Goal: Find specific page/section: Find specific page/section

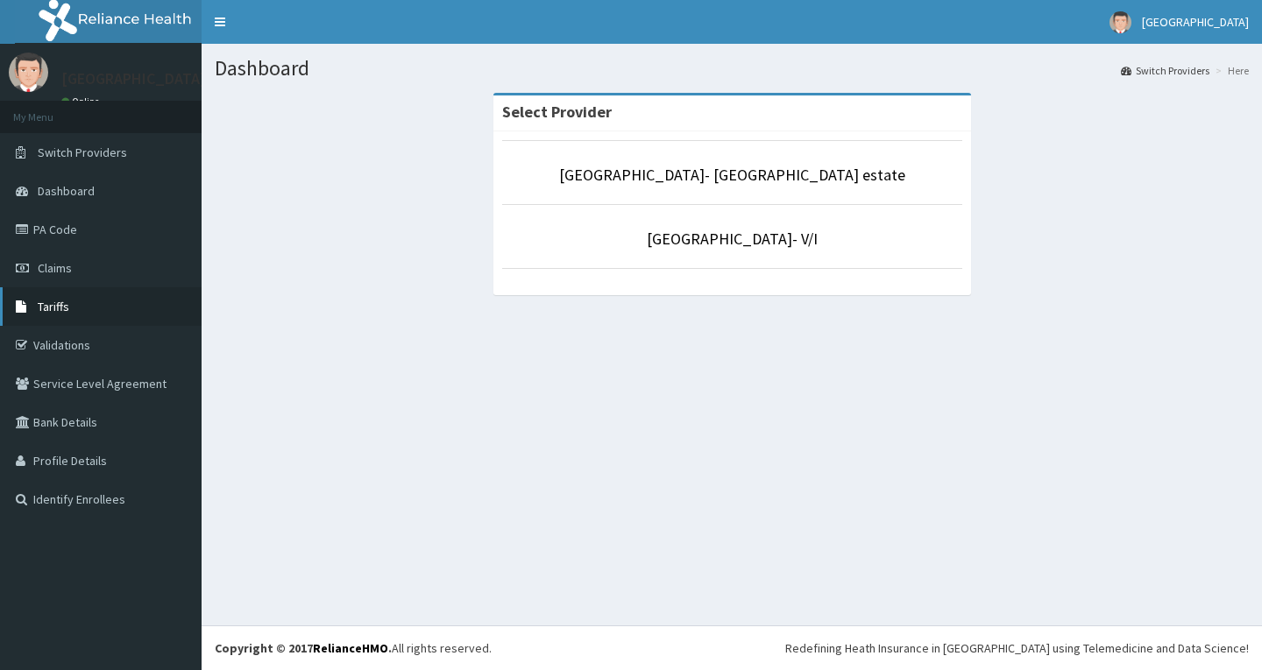
click at [88, 310] on link "Tariffs" at bounding box center [101, 306] width 202 height 39
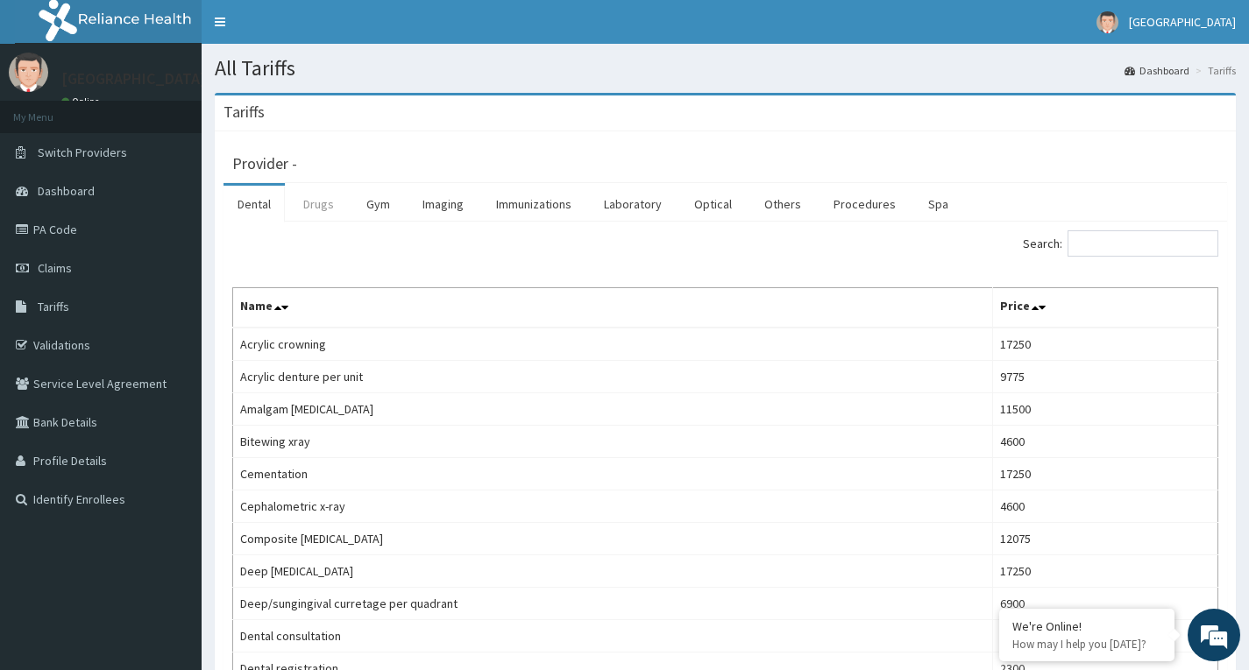
click at [323, 202] on link "Drugs" at bounding box center [318, 204] width 59 height 37
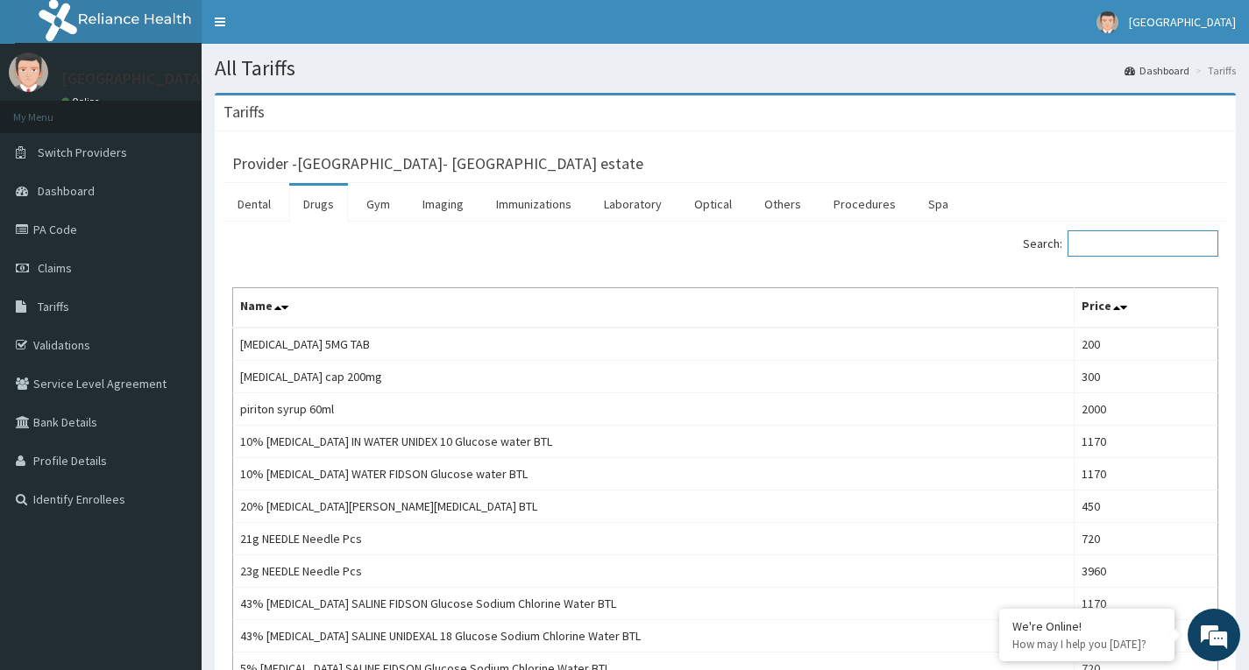
click at [1133, 242] on input "Search:" at bounding box center [1142, 243] width 151 height 26
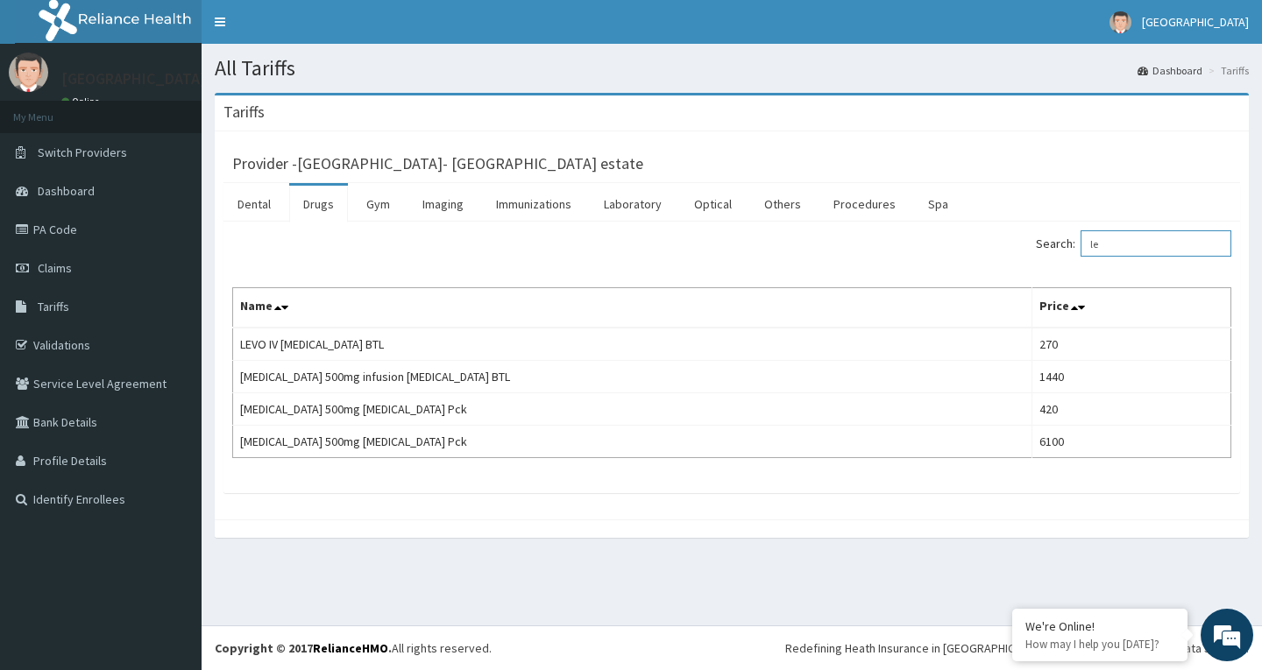
type input "l"
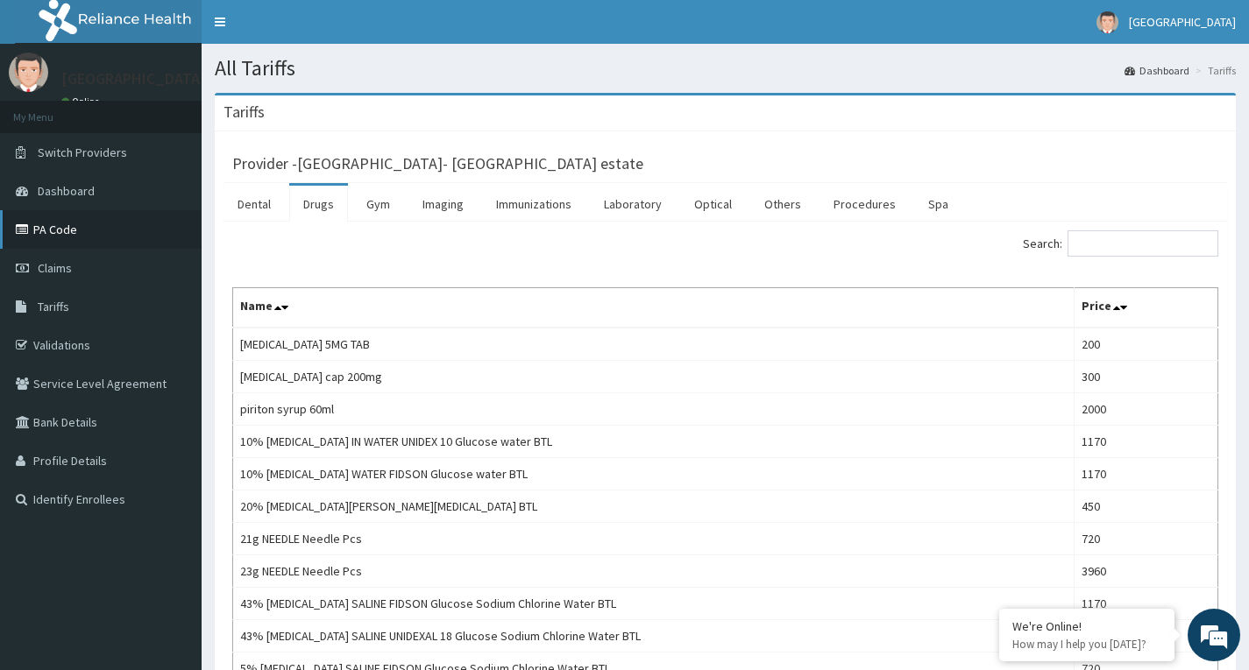
click at [78, 237] on link "PA Code" at bounding box center [101, 229] width 202 height 39
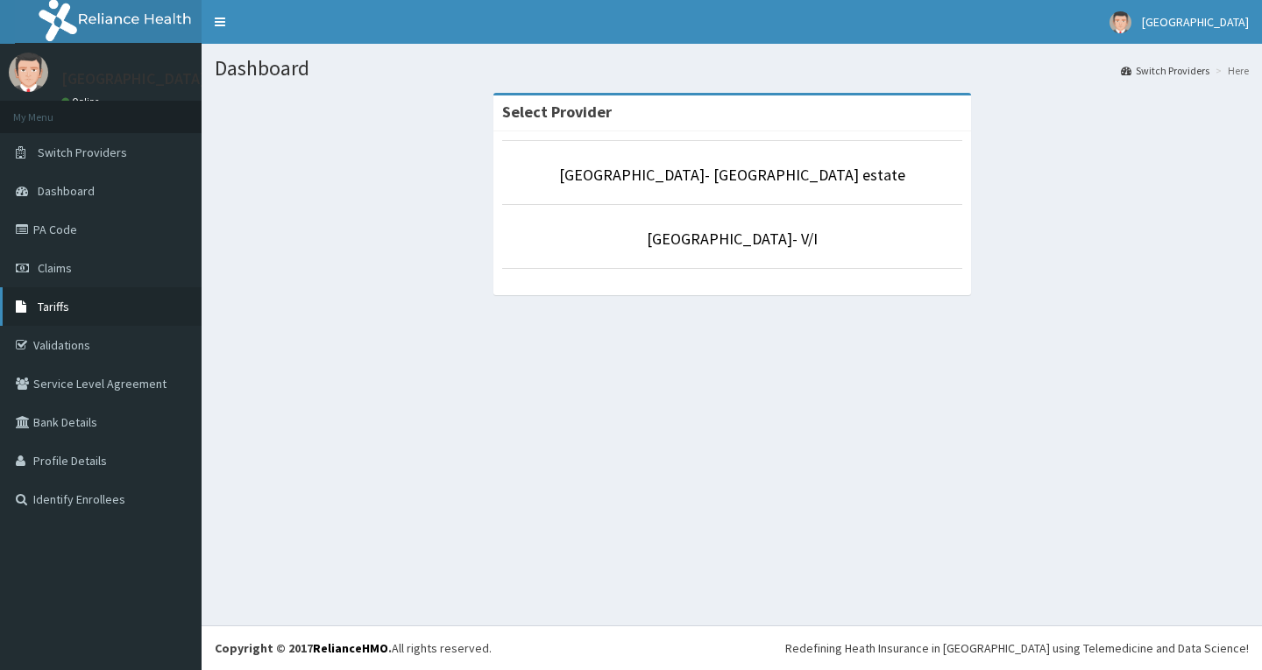
click at [81, 313] on link "Tariffs" at bounding box center [101, 306] width 202 height 39
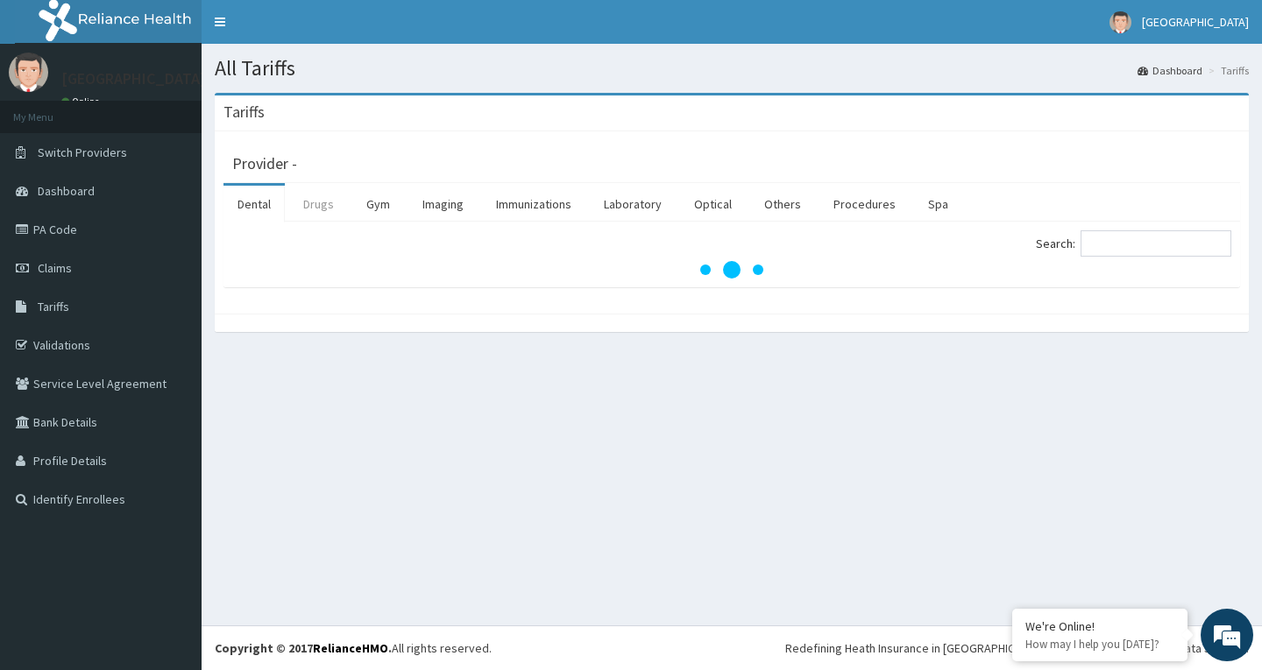
click at [315, 205] on link "Drugs" at bounding box center [318, 204] width 59 height 37
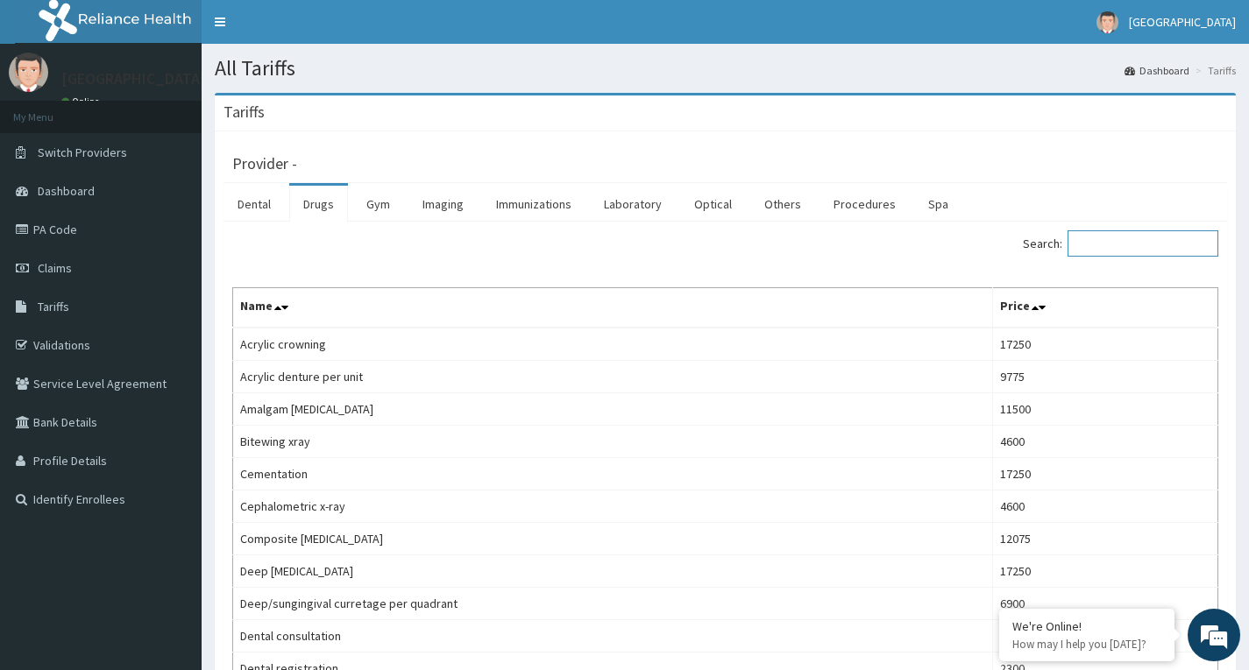
click at [1156, 242] on input "Search:" at bounding box center [1142, 243] width 151 height 26
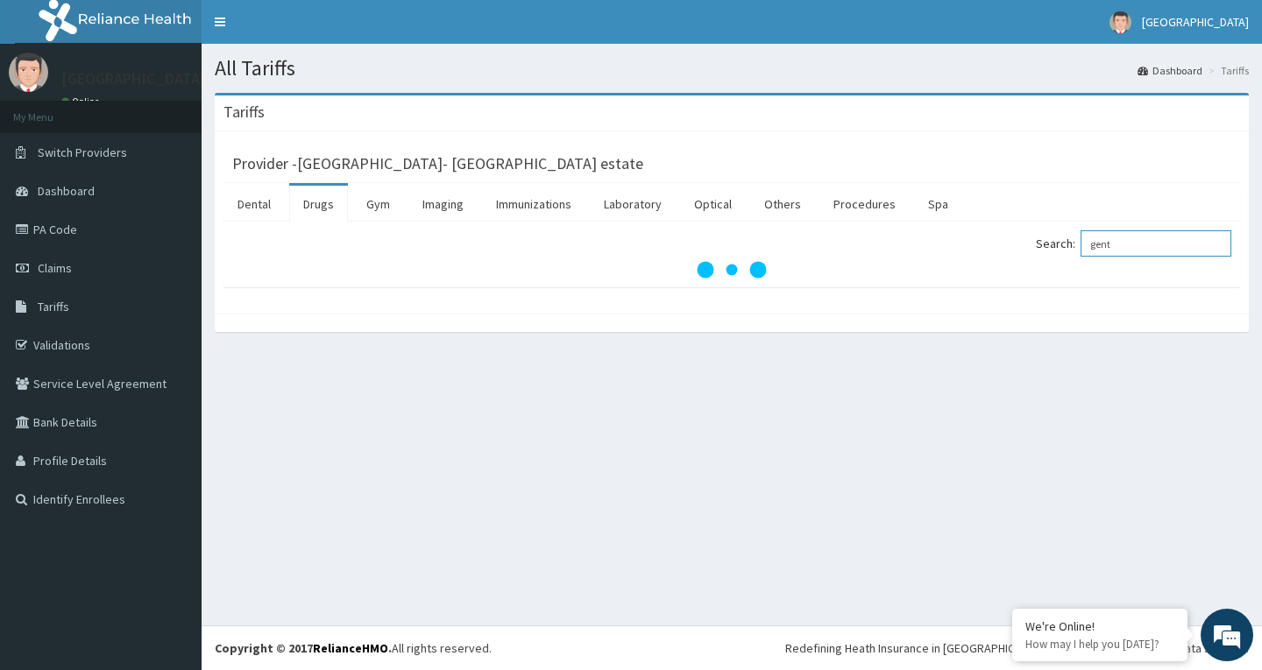
type input "gent"
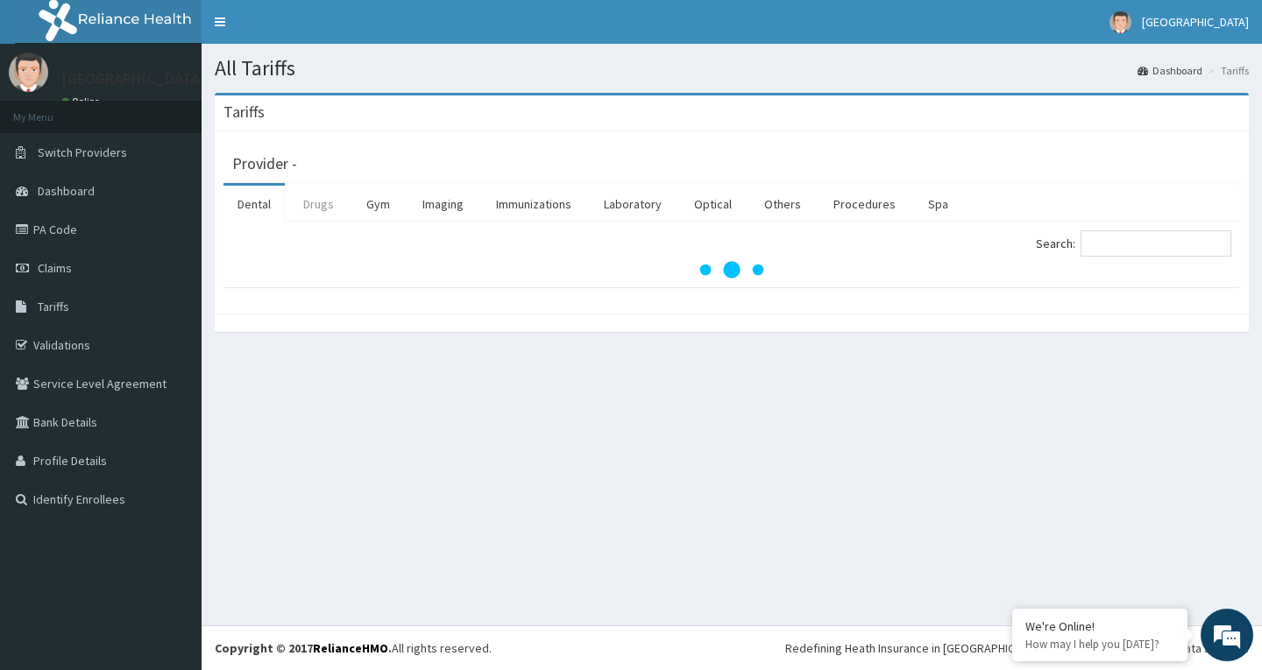
click at [315, 210] on link "Drugs" at bounding box center [318, 204] width 59 height 37
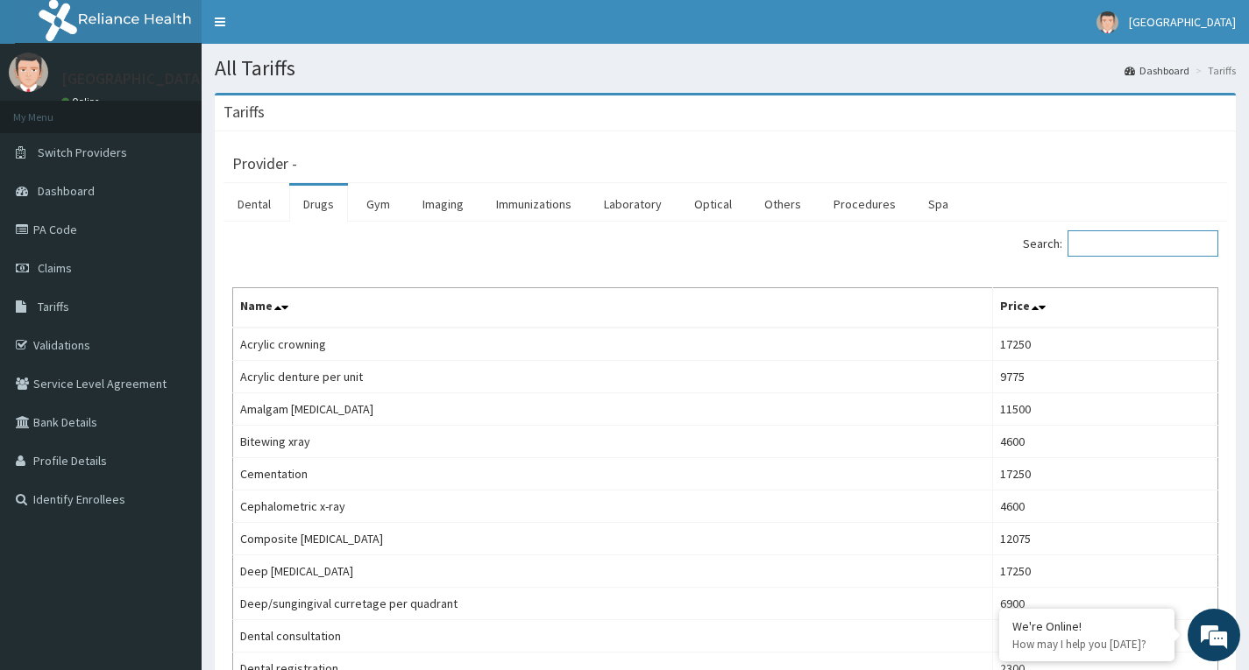
click at [1200, 244] on input "Search:" at bounding box center [1142, 243] width 151 height 26
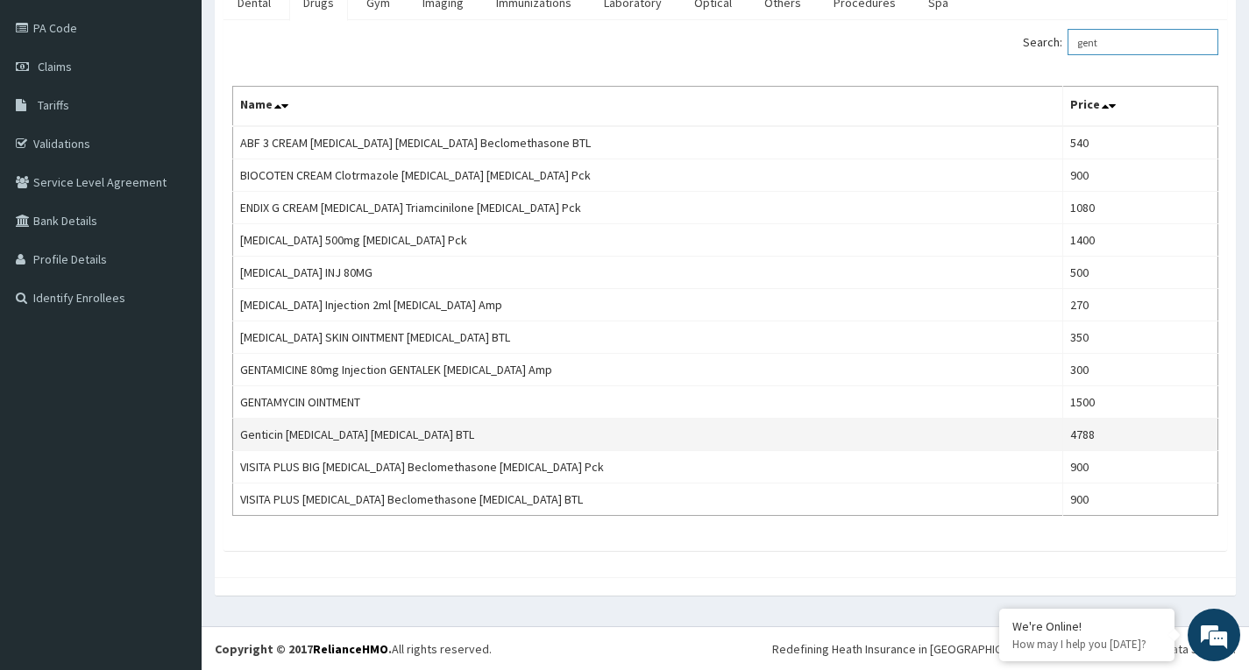
scroll to position [202, 0]
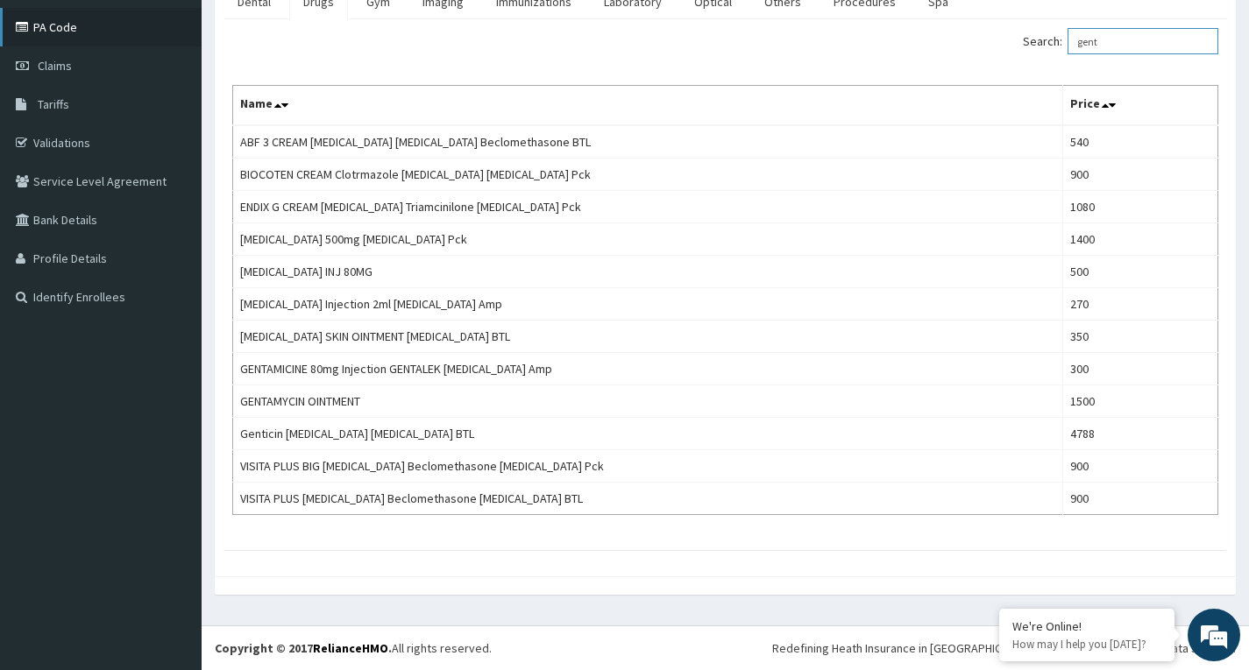
type input "gent"
click at [77, 40] on link "PA Code" at bounding box center [101, 27] width 202 height 39
